Goal: Communication & Community: Answer question/provide support

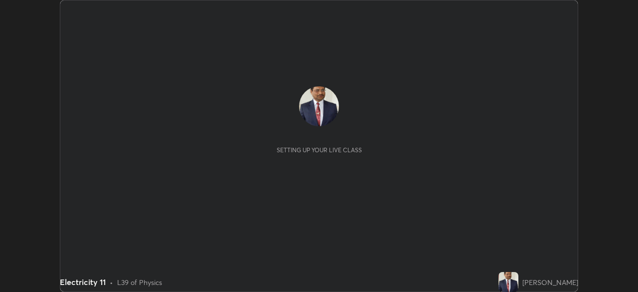
scroll to position [292, 637]
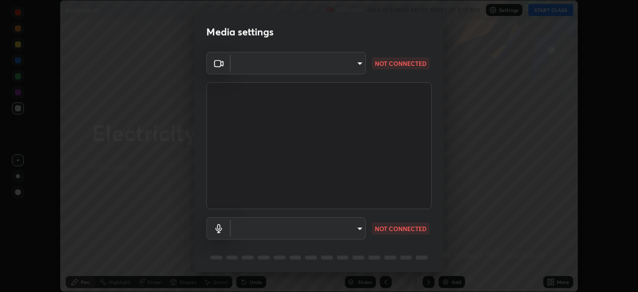
type input "05730faa116fe893cb3bfff37bc48e03cda79a540a9a2906e08a5a6a13fc8772"
type input "6f8f5a1267a745d66c66f0d583e94eb6ebd6a1f95b6808f0f32eb4b6e3dea08a"
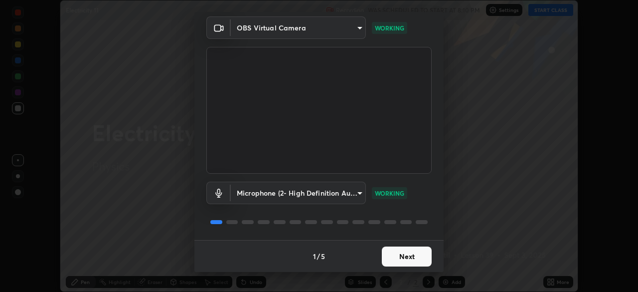
click at [387, 256] on button "Next" at bounding box center [407, 256] width 50 height 20
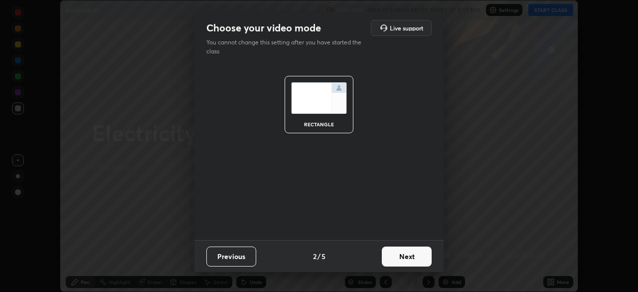
click at [391, 255] on button "Next" at bounding box center [407, 256] width 50 height 20
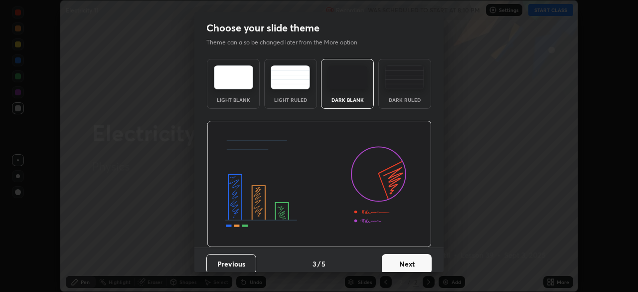
click at [389, 261] on button "Next" at bounding box center [407, 264] width 50 height 20
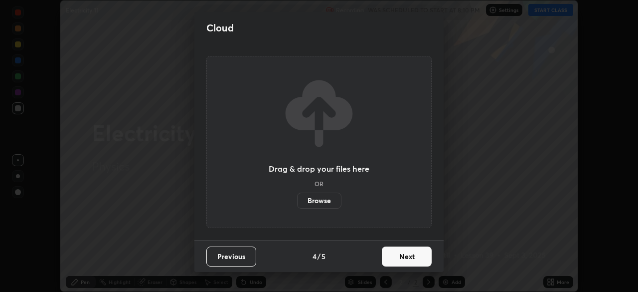
click at [391, 259] on button "Next" at bounding box center [407, 256] width 50 height 20
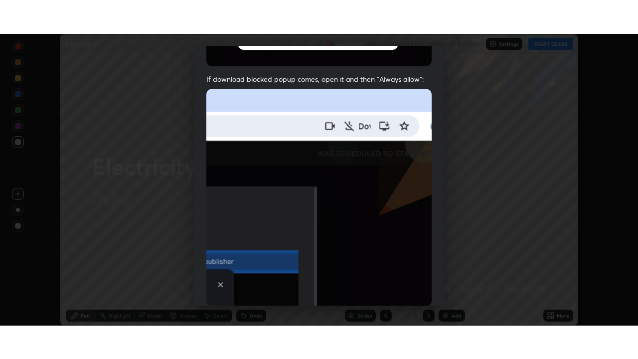
scroll to position [239, 0]
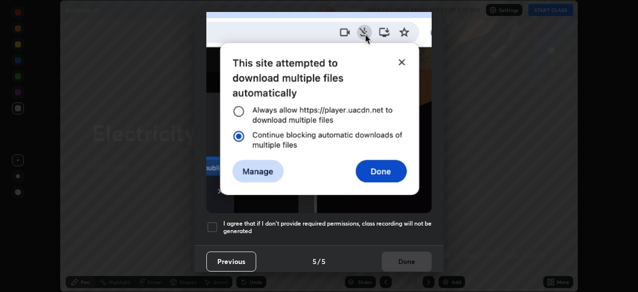
click at [214, 223] on div at bounding box center [212, 227] width 12 height 12
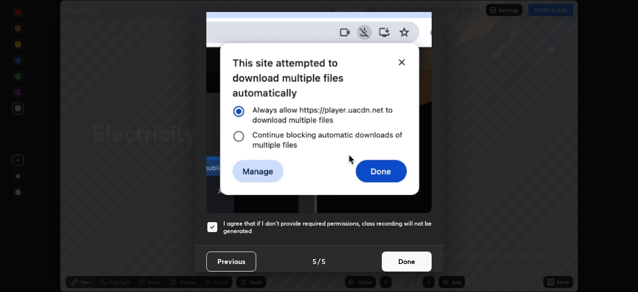
click at [388, 257] on button "Done" at bounding box center [407, 261] width 50 height 20
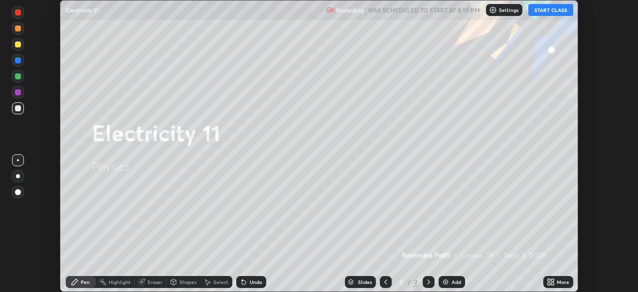
click at [563, 283] on div "More" at bounding box center [563, 281] width 12 height 5
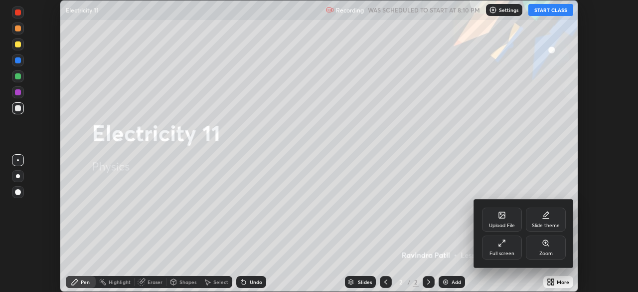
click at [501, 248] on div "Full screen" at bounding box center [502, 247] width 40 height 24
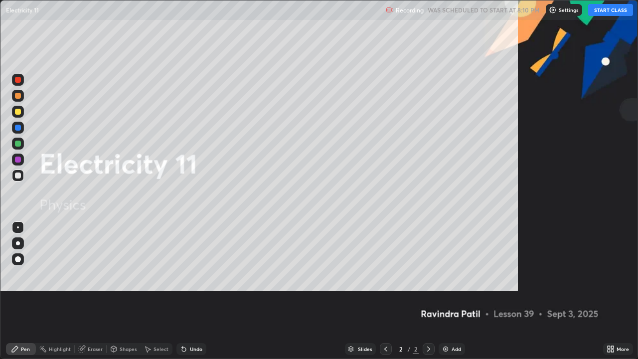
scroll to position [359, 638]
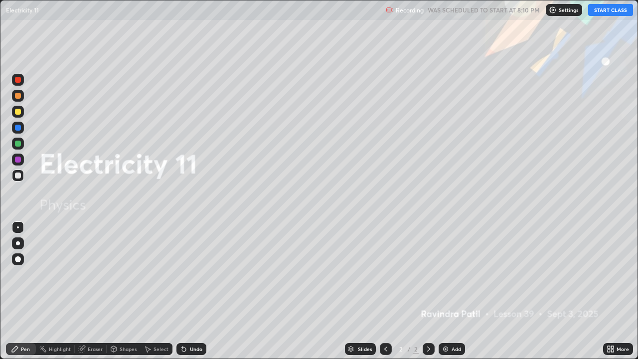
click at [454, 291] on div "Add" at bounding box center [456, 348] width 9 height 5
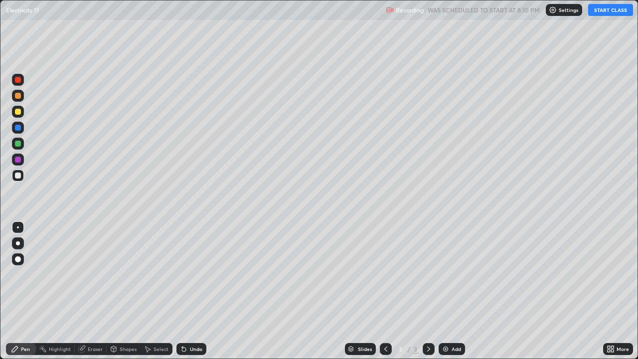
click at [596, 8] on button "START CLASS" at bounding box center [610, 10] width 45 height 12
click at [17, 113] on div at bounding box center [18, 112] width 6 height 6
click at [192, 291] on div "Undo" at bounding box center [196, 348] width 12 height 5
click at [193, 291] on div "Undo" at bounding box center [196, 348] width 12 height 5
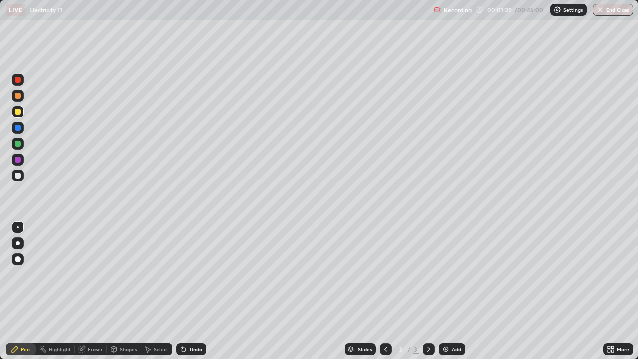
click at [96, 291] on div "Eraser" at bounding box center [95, 348] width 15 height 5
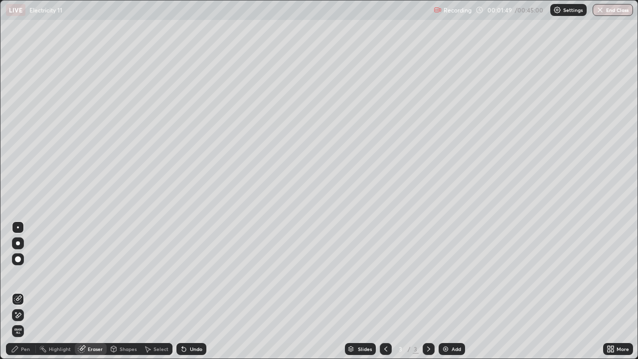
click at [23, 291] on div "Pen" at bounding box center [21, 349] width 30 height 12
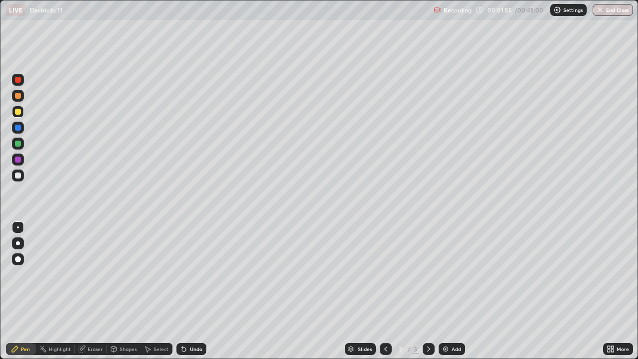
click at [194, 291] on div "Undo" at bounding box center [196, 348] width 12 height 5
click at [192, 291] on div "Undo" at bounding box center [196, 348] width 12 height 5
click at [190, 291] on div "Undo" at bounding box center [196, 348] width 12 height 5
click at [24, 291] on div "Pen" at bounding box center [25, 348] width 9 height 5
click at [21, 144] on div at bounding box center [18, 144] width 12 height 12
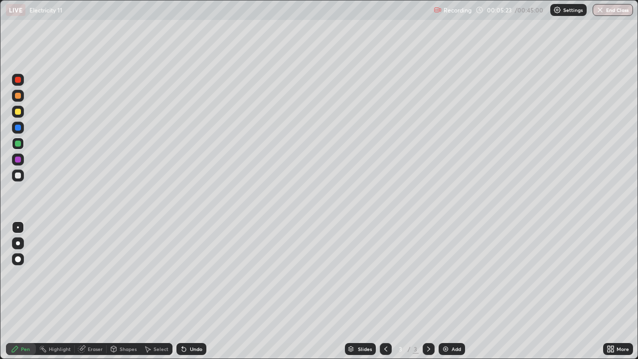
click at [17, 97] on div at bounding box center [18, 96] width 6 height 6
click at [198, 291] on div "Undo" at bounding box center [191, 349] width 30 height 12
click at [448, 291] on img at bounding box center [446, 349] width 8 height 8
click at [192, 291] on div "Undo" at bounding box center [196, 348] width 12 height 5
click at [193, 291] on div "Undo" at bounding box center [196, 348] width 12 height 5
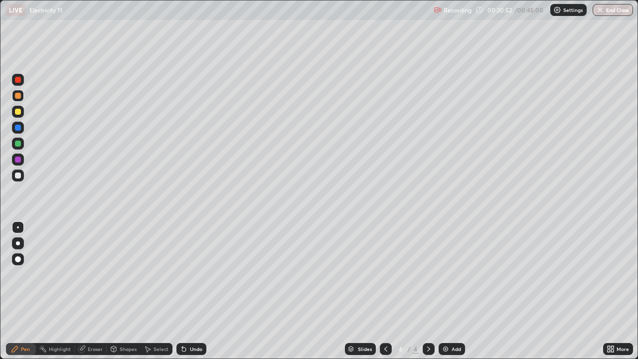
click at [193, 291] on div "Undo" at bounding box center [196, 348] width 12 height 5
click at [186, 291] on div "Undo" at bounding box center [191, 349] width 30 height 12
click at [452, 291] on div "Add" at bounding box center [456, 348] width 9 height 5
click at [450, 291] on div "Add" at bounding box center [452, 349] width 26 height 12
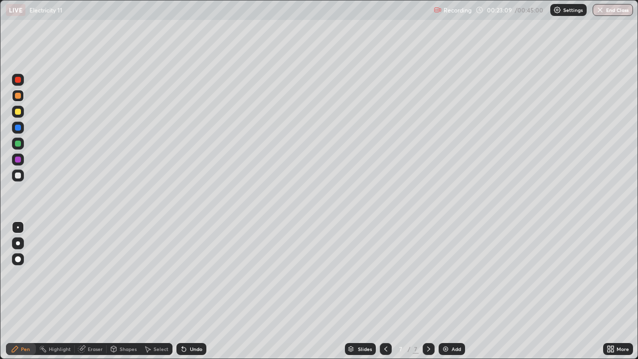
click at [95, 291] on div "Eraser" at bounding box center [95, 348] width 15 height 5
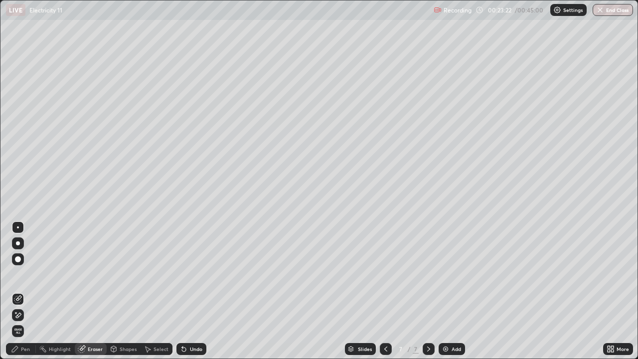
click at [23, 291] on div "Pen" at bounding box center [25, 348] width 9 height 5
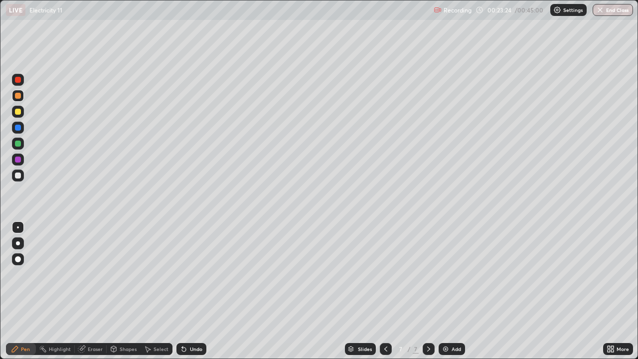
click at [18, 96] on div at bounding box center [18, 96] width 6 height 6
click at [97, 291] on div "Eraser" at bounding box center [95, 348] width 15 height 5
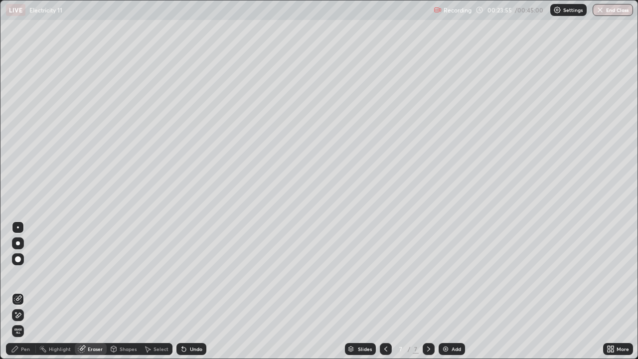
click at [19, 291] on div "Pen" at bounding box center [21, 349] width 30 height 12
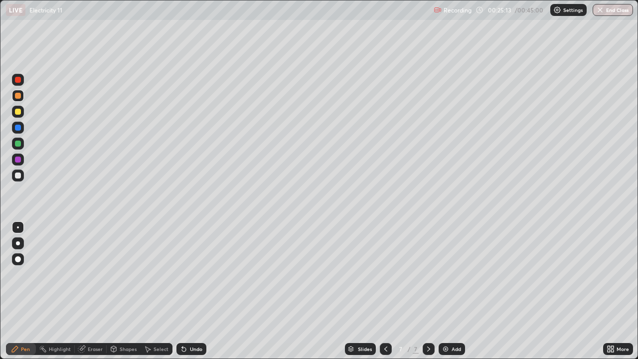
click at [194, 291] on div "Undo" at bounding box center [196, 348] width 12 height 5
click at [195, 291] on div "Undo" at bounding box center [196, 348] width 12 height 5
click at [130, 291] on div "Shapes" at bounding box center [128, 348] width 17 height 5
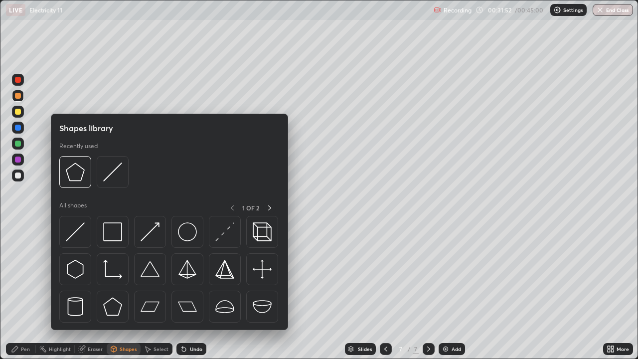
click at [156, 291] on div "Select" at bounding box center [157, 349] width 32 height 12
click at [219, 291] on div "0 ° Undo Copy Duplicate Duplicate to new slide Delete" at bounding box center [318, 179] width 637 height 358
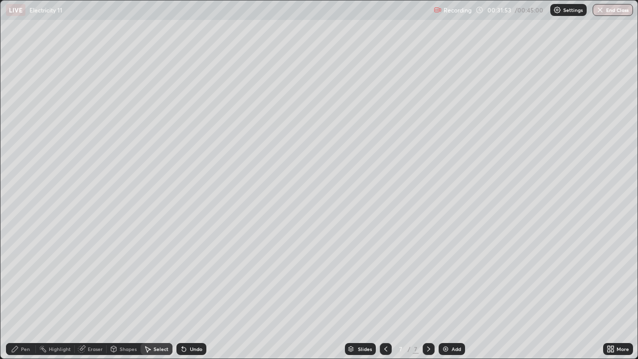
click at [94, 291] on div "Eraser" at bounding box center [95, 348] width 15 height 5
click at [22, 291] on div "Pen" at bounding box center [21, 349] width 30 height 12
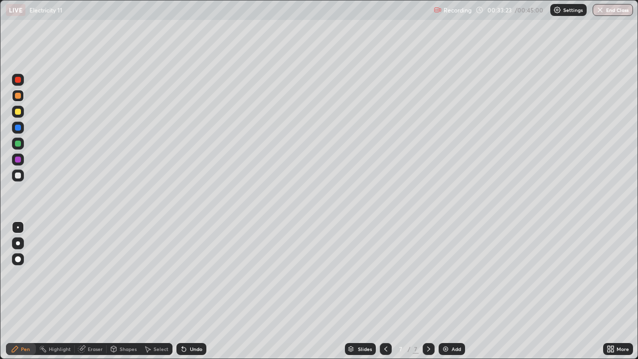
click at [452, 291] on div "Add" at bounding box center [456, 348] width 9 height 5
click at [450, 291] on div "Add" at bounding box center [452, 349] width 26 height 12
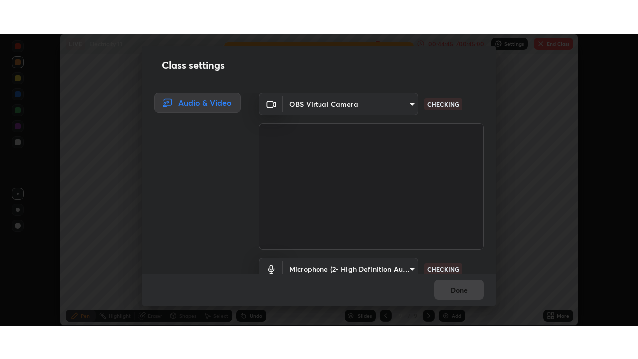
scroll to position [45, 0]
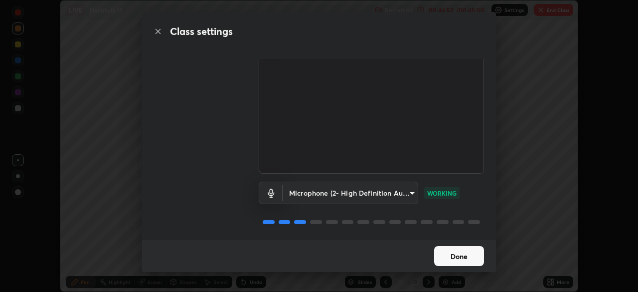
click at [456, 258] on button "Done" at bounding box center [459, 256] width 50 height 20
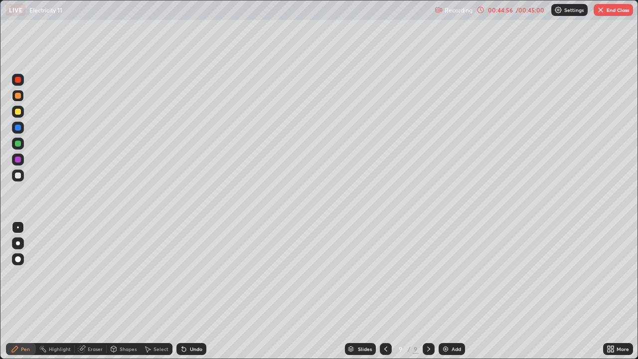
scroll to position [359, 638]
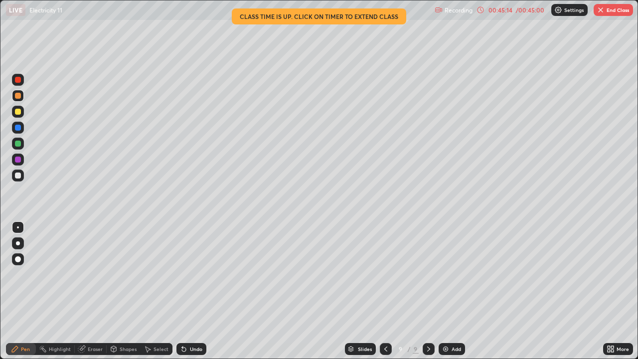
click at [607, 8] on button "End Class" at bounding box center [613, 10] width 39 height 12
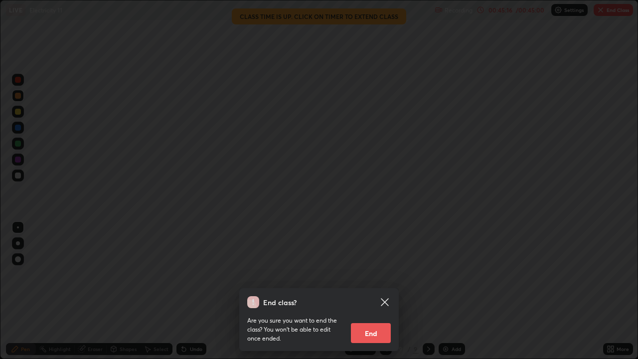
click at [385, 291] on button "End" at bounding box center [371, 333] width 40 height 20
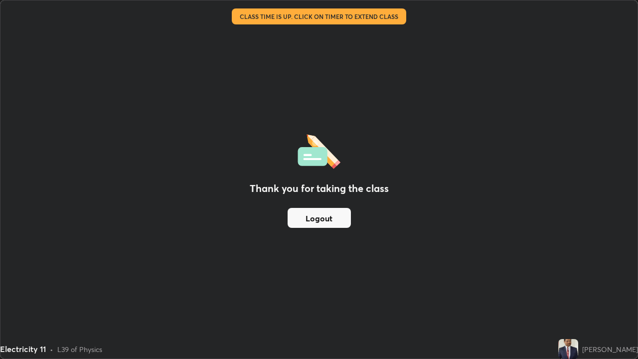
click at [339, 216] on button "Logout" at bounding box center [319, 218] width 63 height 20
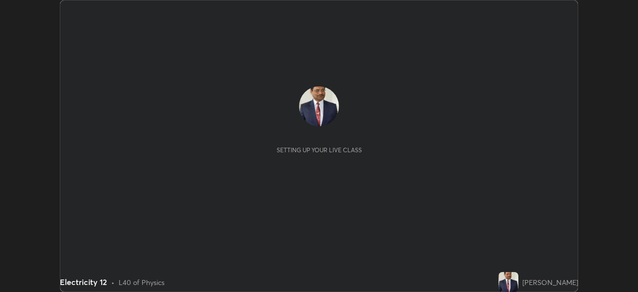
scroll to position [292, 637]
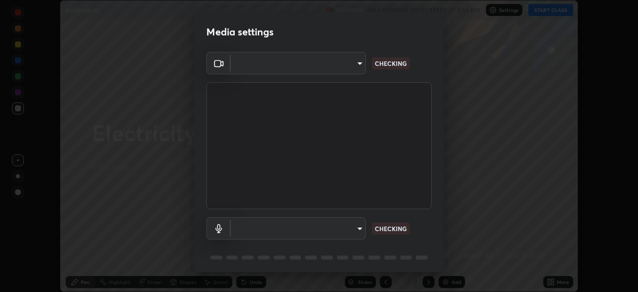
type input "05730faa116fe893cb3bfff37bc48e03cda79a540a9a2906e08a5a6a13fc8772"
type input "6f8f5a1267a745d66c66f0d583e94eb6ebd6a1f95b6808f0f32eb4b6e3dea08a"
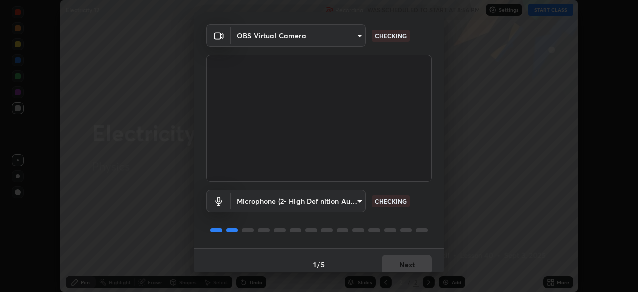
scroll to position [35, 0]
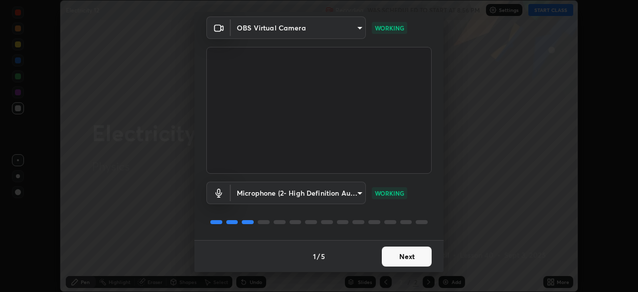
click at [420, 257] on button "Next" at bounding box center [407, 256] width 50 height 20
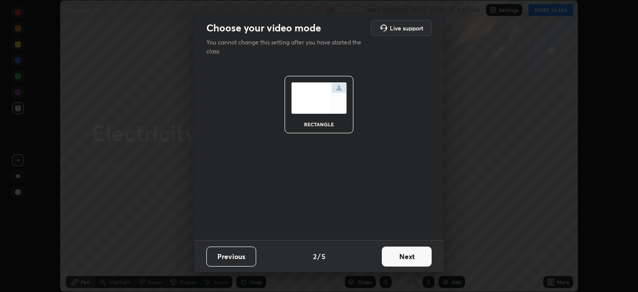
click at [422, 257] on button "Next" at bounding box center [407, 256] width 50 height 20
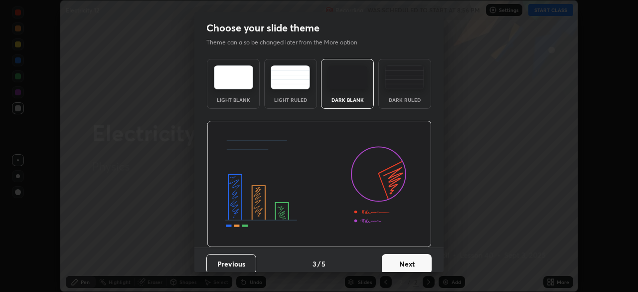
click at [421, 261] on button "Next" at bounding box center [407, 264] width 50 height 20
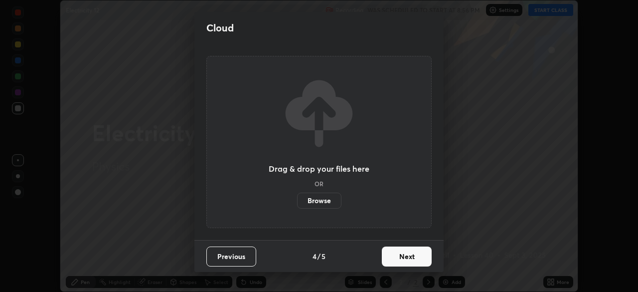
click at [420, 257] on button "Next" at bounding box center [407, 256] width 50 height 20
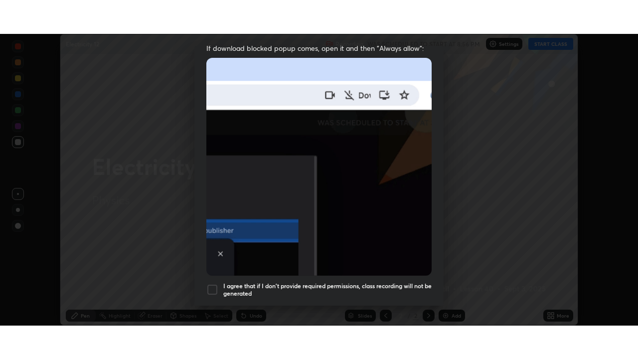
scroll to position [239, 0]
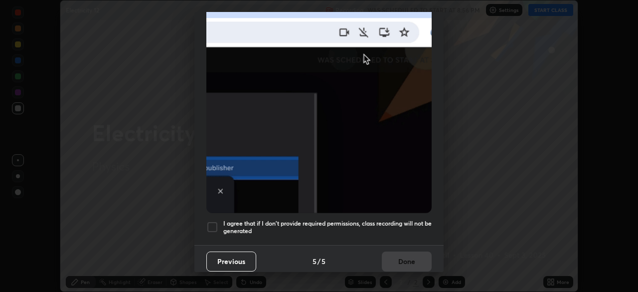
click at [214, 221] on div at bounding box center [212, 227] width 12 height 12
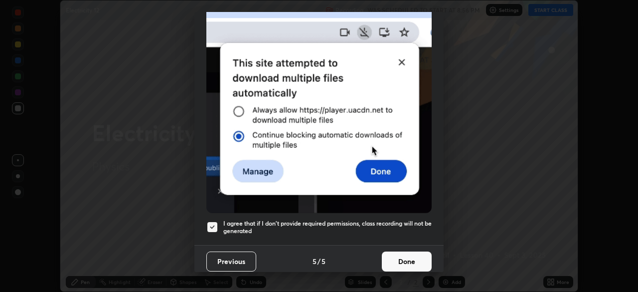
click at [421, 254] on button "Done" at bounding box center [407, 261] width 50 height 20
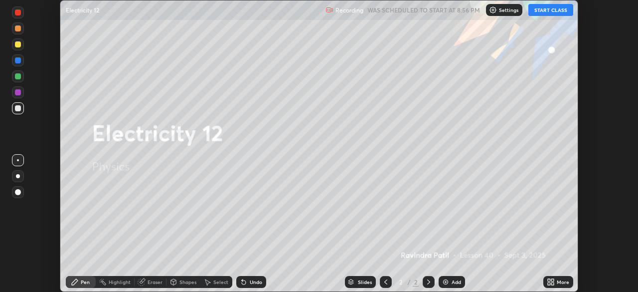
click at [569, 11] on button "START CLASS" at bounding box center [550, 10] width 45 height 12
click at [456, 276] on div "Add" at bounding box center [452, 282] width 26 height 12
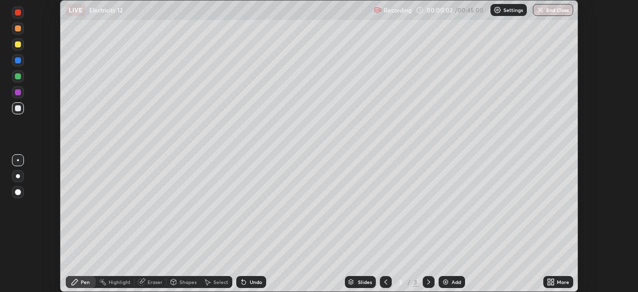
click at [555, 283] on div "More" at bounding box center [558, 282] width 30 height 12
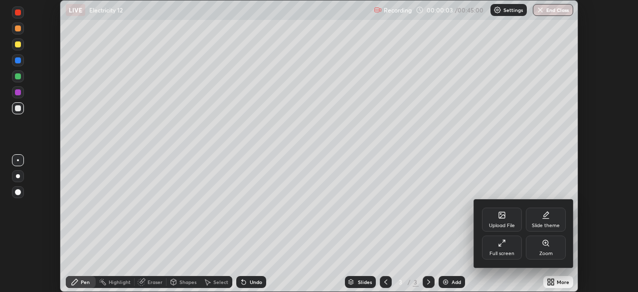
click at [507, 248] on div "Full screen" at bounding box center [502, 247] width 40 height 24
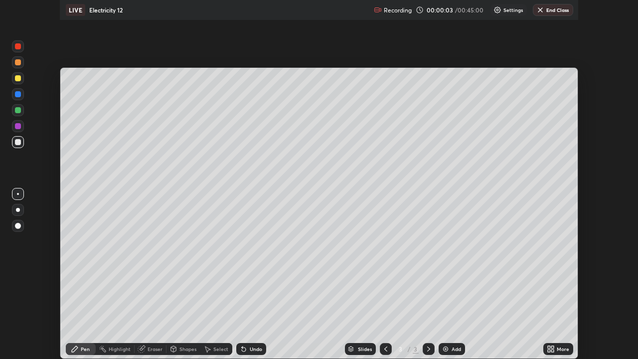
scroll to position [359, 638]
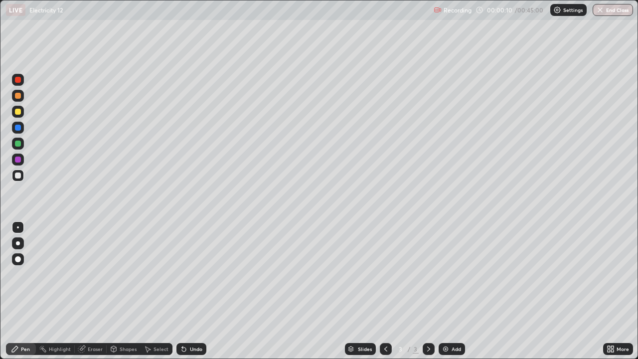
click at [17, 113] on div at bounding box center [18, 112] width 6 height 6
click at [194, 291] on div "Undo" at bounding box center [196, 348] width 12 height 5
click at [187, 291] on div "Undo" at bounding box center [191, 349] width 30 height 12
click at [190, 291] on div "Undo" at bounding box center [196, 348] width 12 height 5
click at [19, 97] on div at bounding box center [18, 96] width 6 height 6
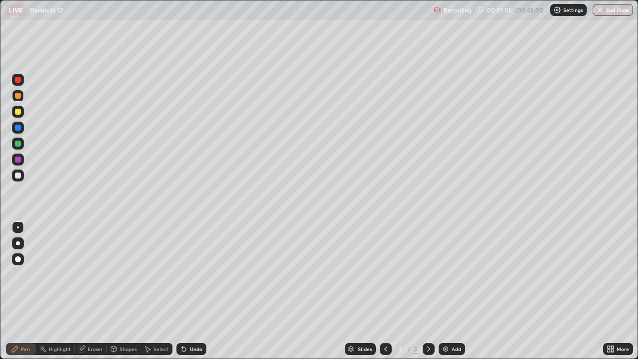
click at [17, 146] on div at bounding box center [18, 144] width 6 height 6
click at [15, 111] on div at bounding box center [18, 112] width 6 height 6
click at [448, 291] on img at bounding box center [446, 349] width 8 height 8
click at [18, 114] on div at bounding box center [18, 112] width 6 height 6
click at [18, 111] on div at bounding box center [18, 112] width 6 height 6
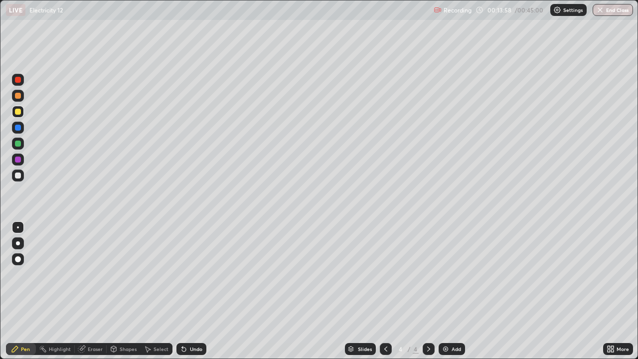
click at [17, 145] on div at bounding box center [18, 144] width 6 height 6
click at [18, 112] on div at bounding box center [18, 112] width 6 height 6
click at [18, 159] on div at bounding box center [18, 159] width 6 height 6
click at [17, 127] on div at bounding box center [18, 128] width 6 height 6
click at [19, 174] on div at bounding box center [18, 175] width 6 height 6
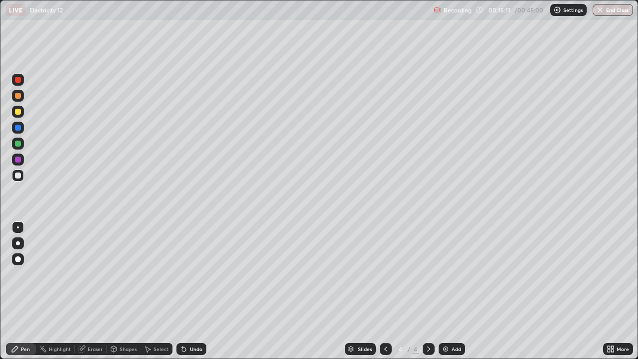
click at [17, 144] on div at bounding box center [18, 144] width 6 height 6
click at [195, 291] on div "Undo" at bounding box center [196, 348] width 12 height 5
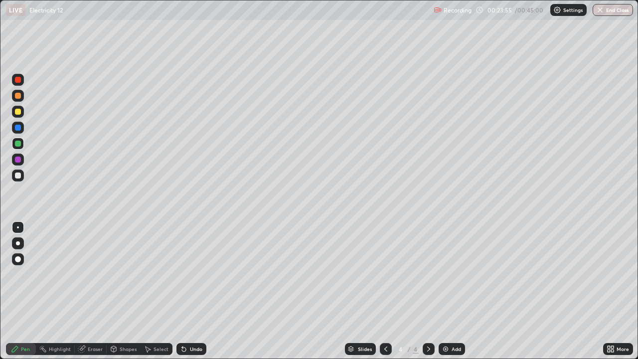
click at [196, 291] on div "Undo" at bounding box center [196, 348] width 12 height 5
click at [194, 291] on div "Undo" at bounding box center [196, 348] width 12 height 5
click at [196, 291] on div "Undo" at bounding box center [196, 348] width 12 height 5
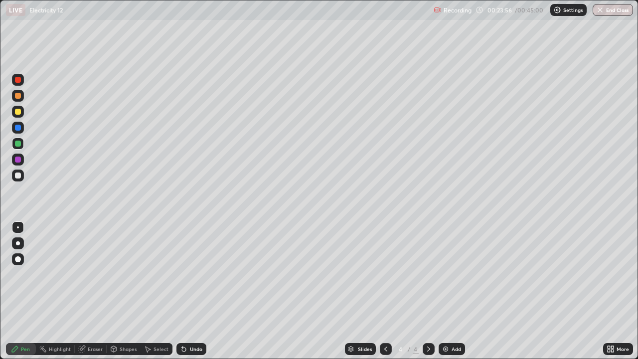
click at [195, 291] on div "Undo" at bounding box center [196, 348] width 12 height 5
click at [194, 291] on div "Undo" at bounding box center [196, 348] width 12 height 5
click at [198, 291] on div "Undo" at bounding box center [196, 348] width 12 height 5
click at [197, 291] on div "Undo" at bounding box center [191, 349] width 30 height 12
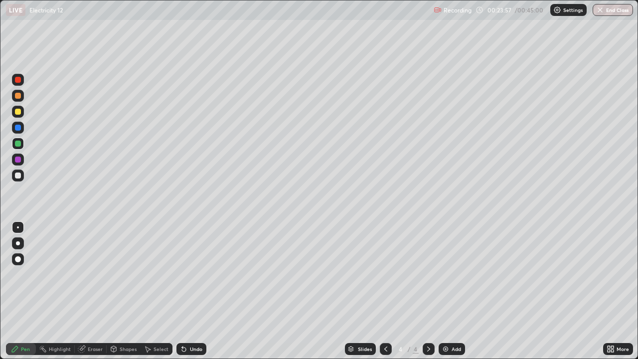
click at [197, 291] on div "Undo" at bounding box center [191, 349] width 30 height 12
click at [200, 291] on div "Undo" at bounding box center [191, 349] width 30 height 12
click at [199, 291] on div "Undo" at bounding box center [191, 349] width 30 height 12
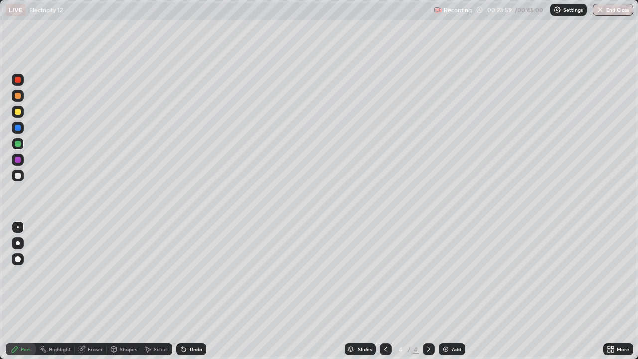
click at [199, 291] on div "Undo" at bounding box center [191, 349] width 30 height 12
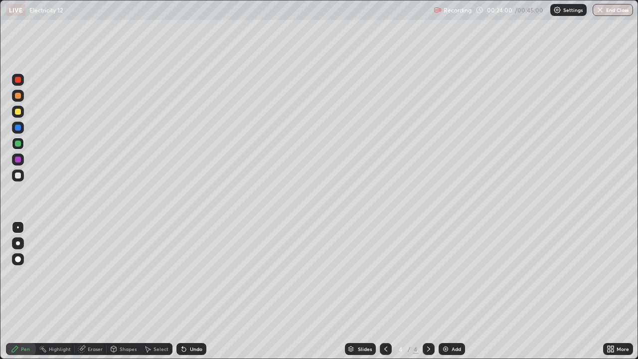
click at [200, 291] on div "Undo" at bounding box center [191, 349] width 30 height 12
click at [453, 291] on div "Add" at bounding box center [456, 348] width 9 height 5
click at [17, 112] on div at bounding box center [18, 112] width 6 height 6
click at [17, 146] on div at bounding box center [18, 144] width 6 height 6
click at [17, 112] on div at bounding box center [18, 112] width 6 height 6
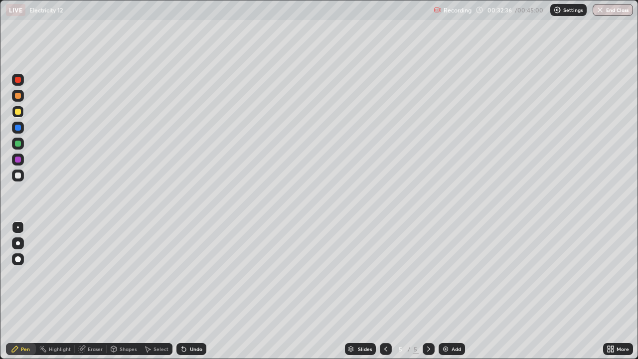
click at [190, 291] on div "Undo" at bounding box center [196, 348] width 12 height 5
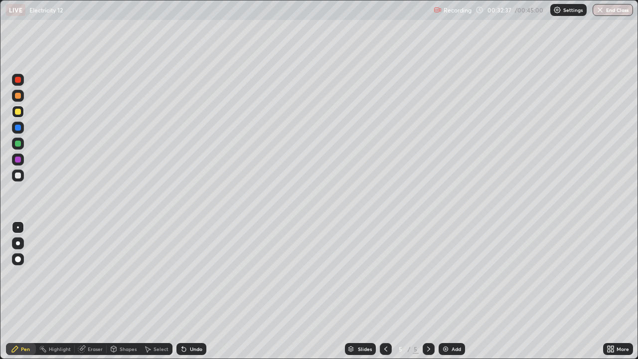
click at [190, 291] on div "Undo" at bounding box center [196, 348] width 12 height 5
click at [457, 291] on div "Add" at bounding box center [456, 348] width 9 height 5
click at [194, 291] on div "Undo" at bounding box center [196, 348] width 12 height 5
click at [191, 291] on div "Undo" at bounding box center [191, 349] width 30 height 12
click at [606, 11] on button "End Class" at bounding box center [613, 10] width 39 height 12
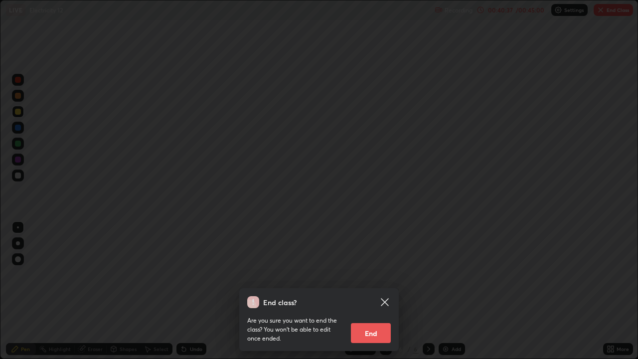
click at [386, 291] on icon at bounding box center [384, 301] width 7 height 7
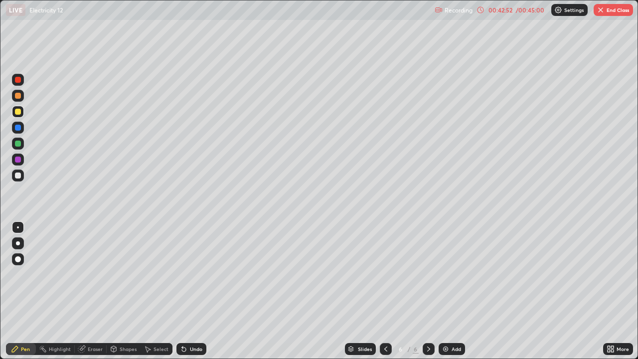
click at [604, 7] on img "button" at bounding box center [601, 10] width 8 height 8
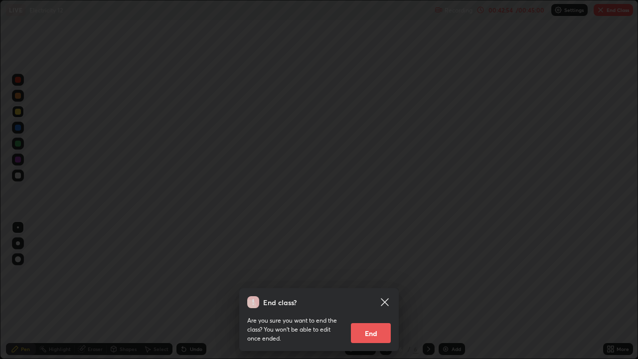
click at [385, 291] on button "End" at bounding box center [371, 333] width 40 height 20
